Goal: Task Accomplishment & Management: Use online tool/utility

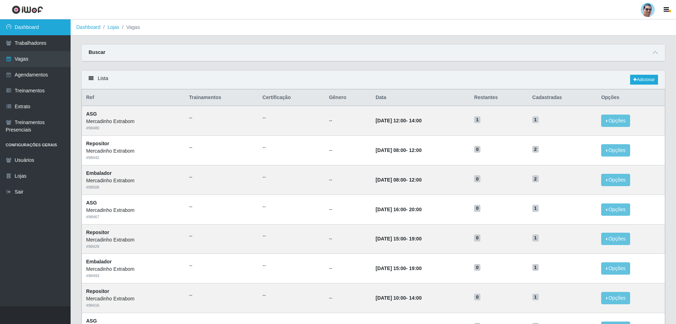
click at [58, 31] on link "Dashboard" at bounding box center [35, 27] width 71 height 16
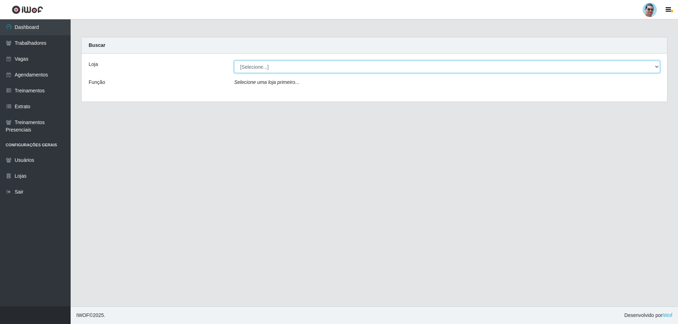
click at [259, 65] on select "[Selecione...] Mercadinho Extrabom" at bounding box center [447, 67] width 426 height 12
select select "175"
click at [234, 61] on select "[Selecione...] Mercadinho Extrabom" at bounding box center [447, 67] width 426 height 12
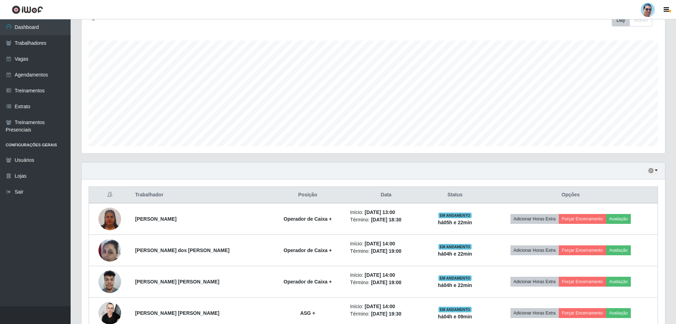
scroll to position [144, 0]
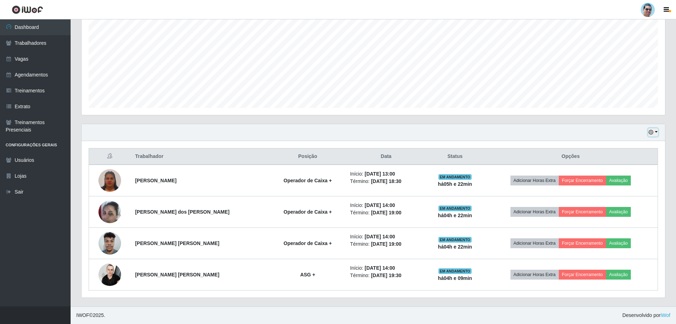
click at [265, 131] on icon "button" at bounding box center [650, 132] width 5 height 5
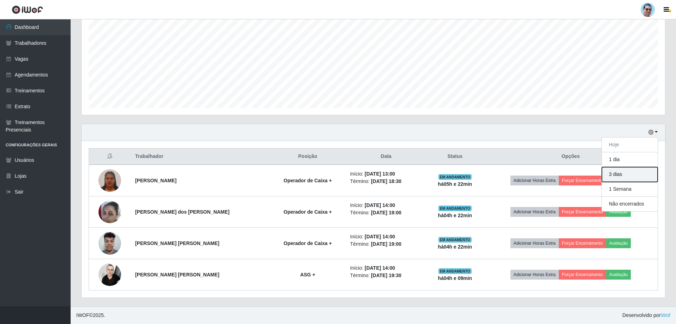
click at [265, 175] on button "3 dias" at bounding box center [630, 174] width 56 height 15
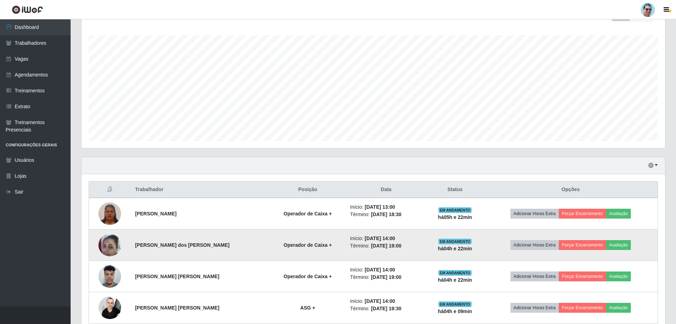
scroll to position [38, 0]
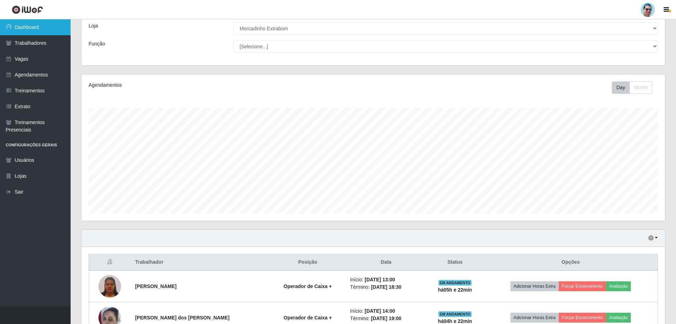
click at [64, 25] on link "Dashboard" at bounding box center [35, 27] width 71 height 16
